Goal: Check status: Check status

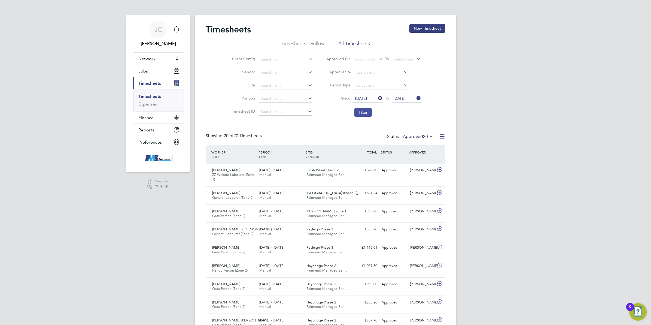
click at [366, 115] on button "Filter" at bounding box center [363, 112] width 17 height 9
click at [499, 157] on div "[PERSON_NAME] Notifications Applications: Network Team Members Businesses Sites…" at bounding box center [325, 292] width 651 height 584
click at [427, 132] on div "Timesheets New Timesheet Timesheets I Follow All Timesheets Client Config Vendo…" at bounding box center [326, 294] width 240 height 540
click at [427, 134] on span "20" at bounding box center [425, 136] width 5 height 5
click at [498, 139] on div "[PERSON_NAME] Notifications Applications: Network Team Members Businesses Sites…" at bounding box center [325, 292] width 651 height 584
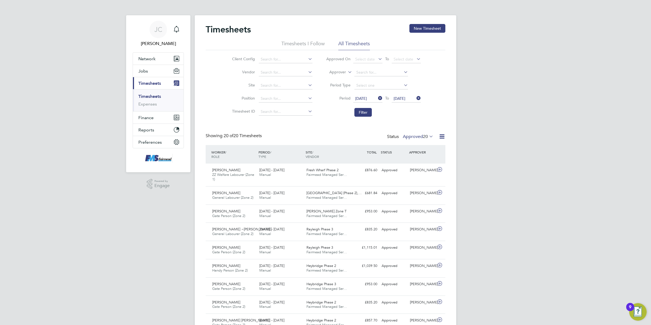
click at [401, 133] on div "Status Approved 20" at bounding box center [410, 137] width 47 height 8
click at [541, 161] on div "[PERSON_NAME] Notifications Applications: Network Team Members Businesses Sites…" at bounding box center [325, 292] width 651 height 584
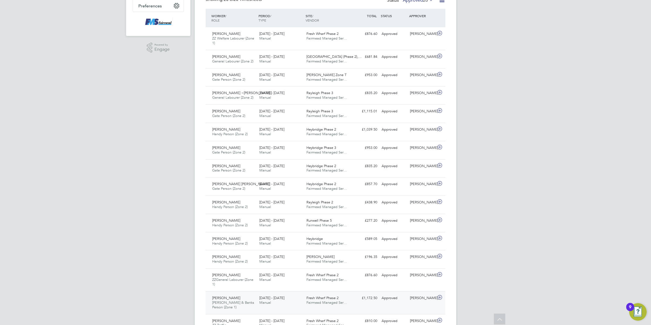
click at [373, 303] on div "£1,172.50 Approved" at bounding box center [365, 298] width 28 height 9
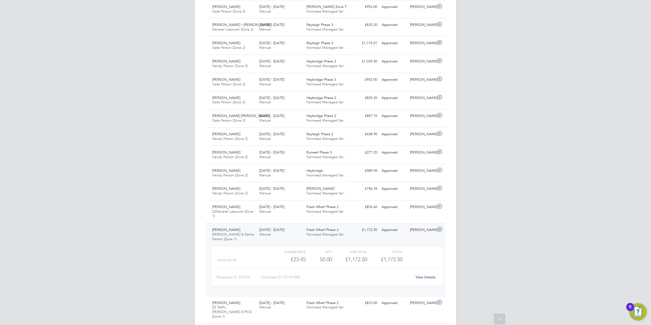
click at [520, 196] on div "[PERSON_NAME] Notifications Applications: Network Team Members Businesses Sites…" at bounding box center [325, 113] width 651 height 634
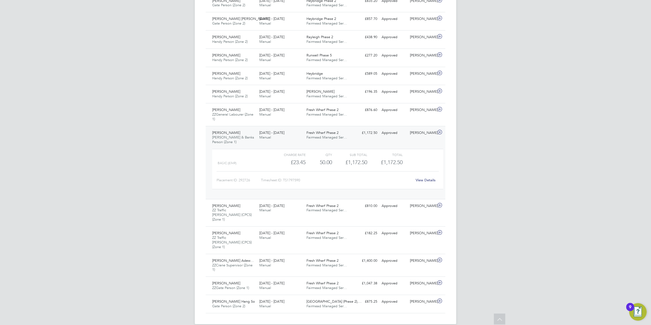
click at [510, 200] on div "[PERSON_NAME] Notifications Applications: Network Team Members Businesses Sites…" at bounding box center [325, 16] width 651 height 634
click at [349, 256] on div "Fresh Wharf Phase 2 Fairmead Managed Ser…" at bounding box center [327, 263] width 47 height 14
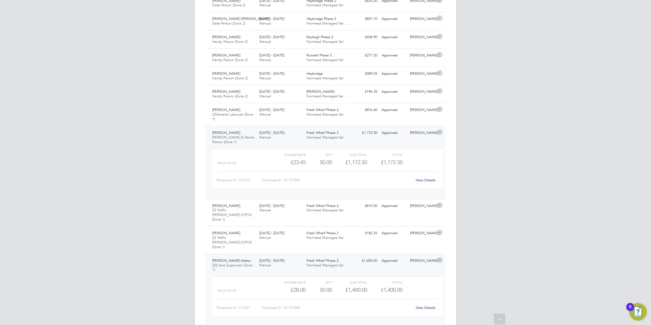
click at [349, 256] on div "Fresh Wharf Phase 2 Fairmead Managed Ser…" at bounding box center [327, 263] width 47 height 14
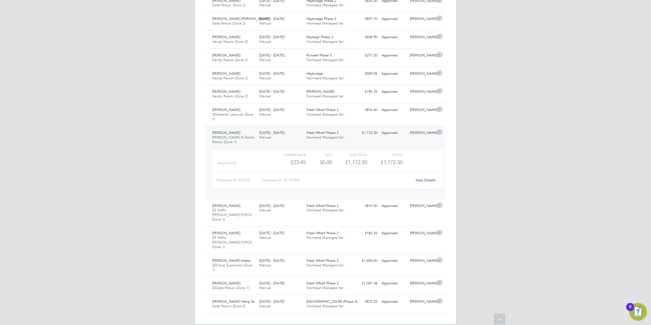
click at [507, 236] on div "[PERSON_NAME] Notifications Applications: Network Team Members Businesses Sites…" at bounding box center [325, 16] width 651 height 634
click at [339, 138] on span "Fairmead Managed Ser…" at bounding box center [327, 137] width 41 height 5
